Goal: Use online tool/utility: Use online tool/utility

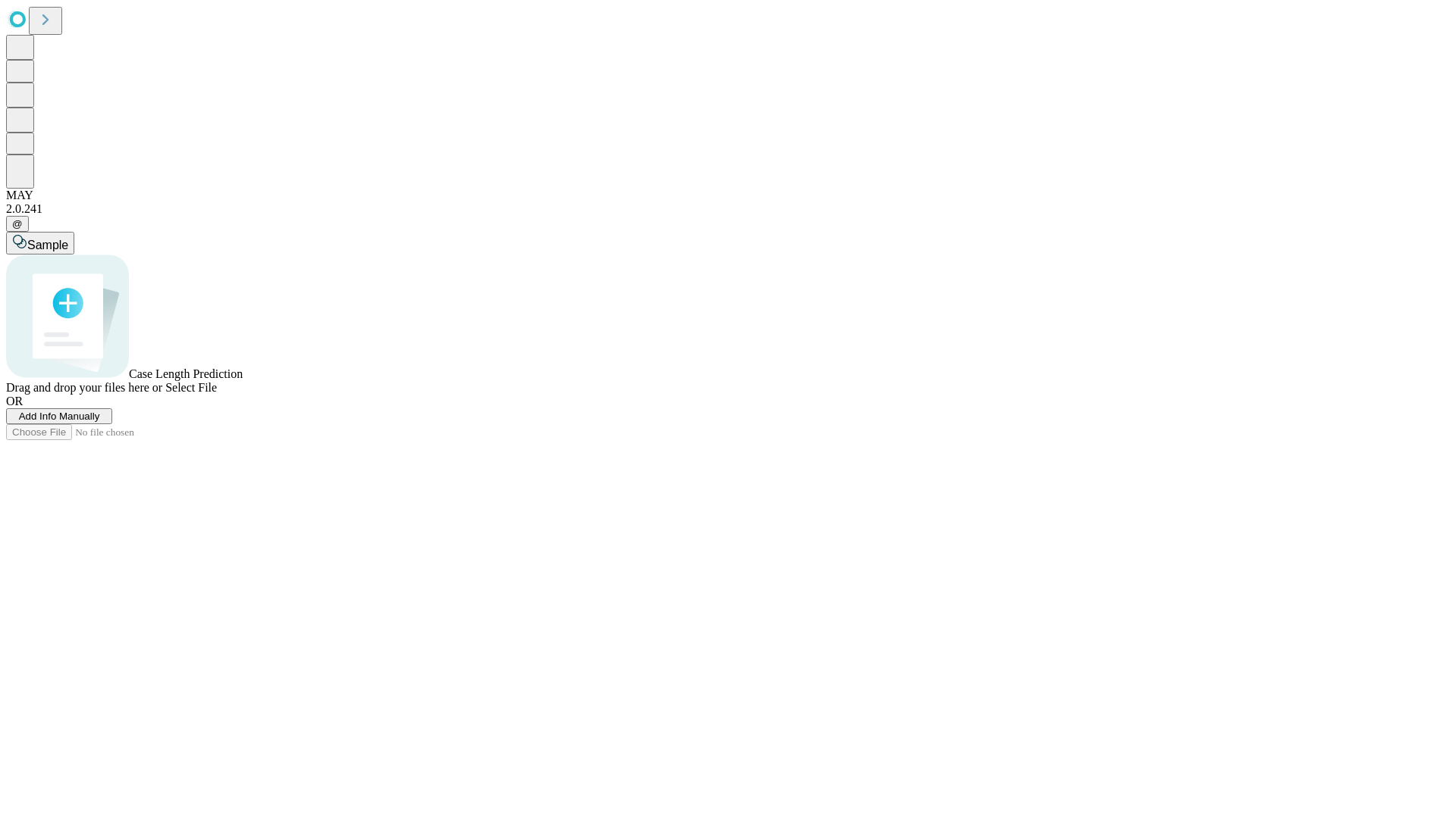
click at [217, 394] on span "Select File" at bounding box center [191, 387] width 51 height 13
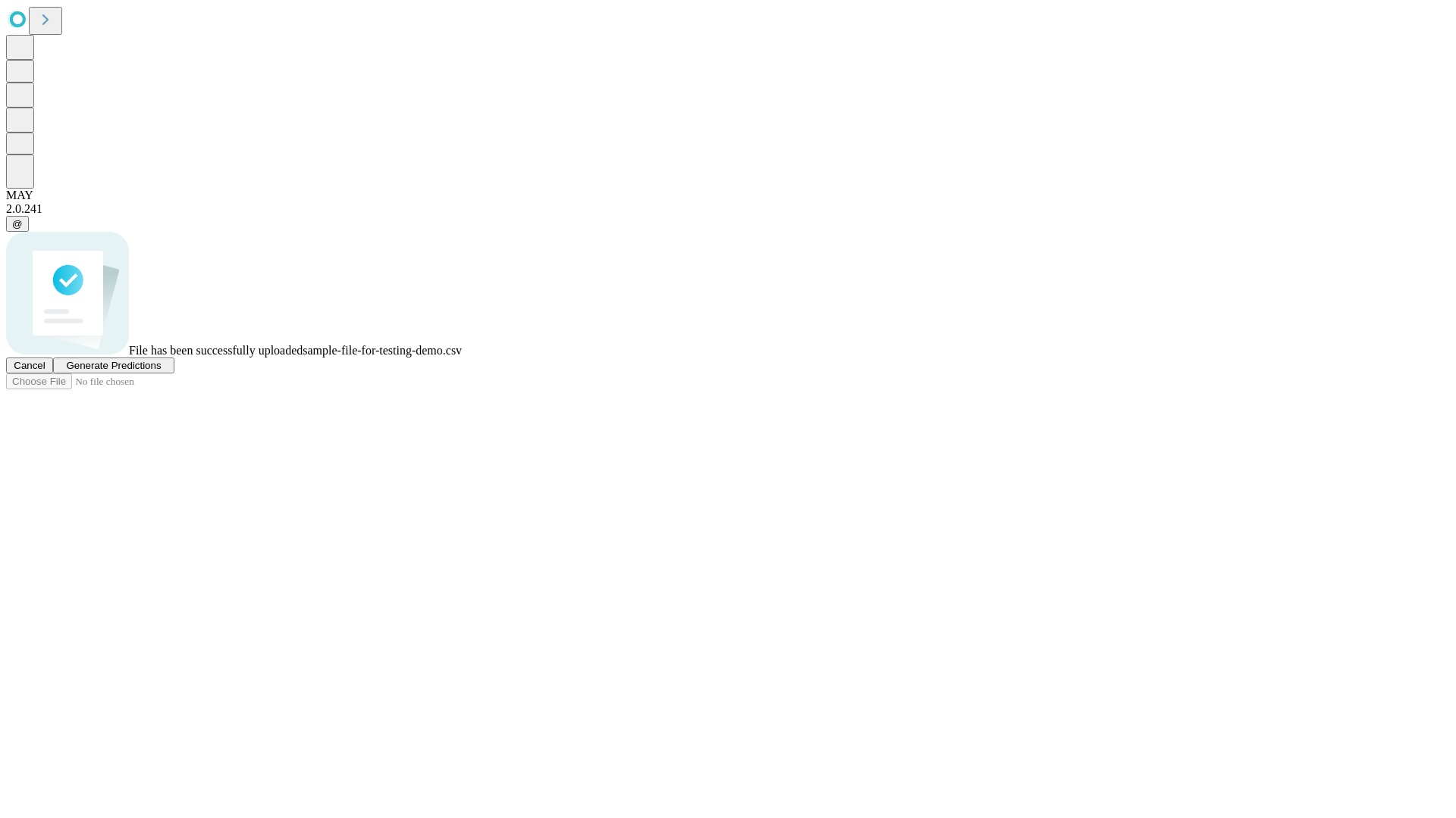
click at [160, 371] on span "Generate Predictions" at bounding box center [113, 365] width 95 height 12
